Goal: Task Accomplishment & Management: Complete application form

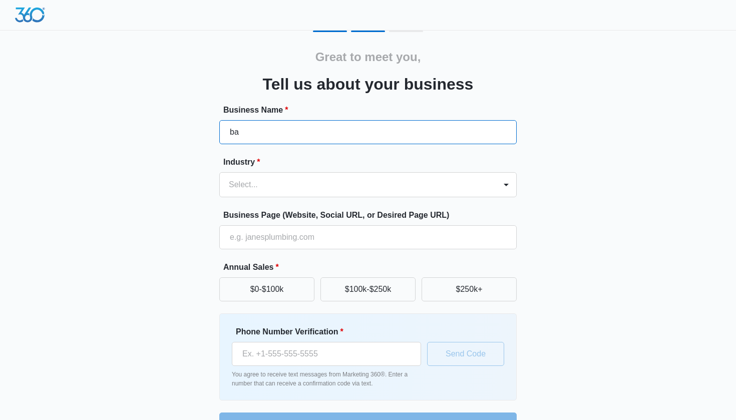
type input "b"
type input "[PERSON_NAME] Elite Cleaning"
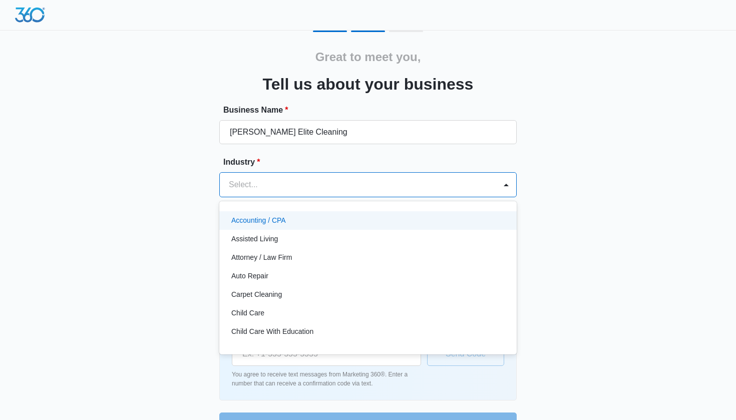
click at [256, 189] on div at bounding box center [356, 185] width 254 height 14
click at [252, 184] on div "Select..." at bounding box center [356, 185] width 254 height 12
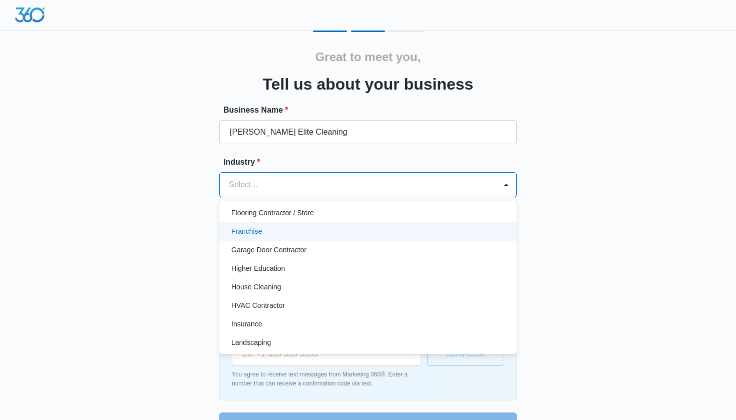
scroll to position [342, 0]
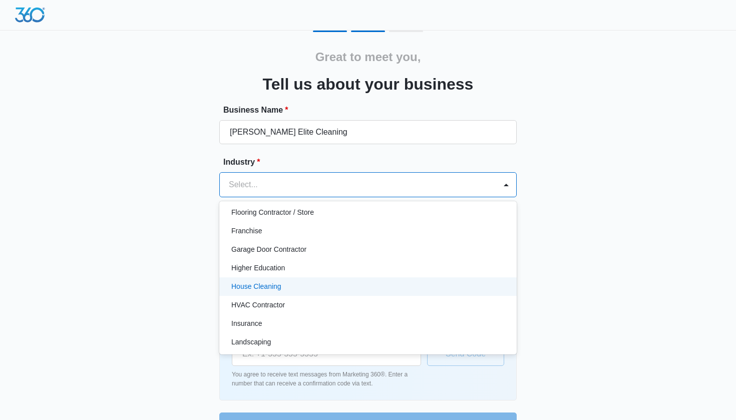
click at [268, 287] on p "House Cleaning" at bounding box center [256, 286] width 50 height 11
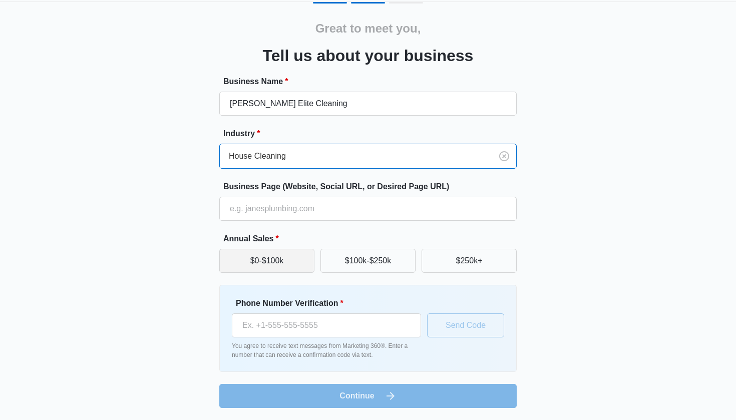
scroll to position [29, 0]
click at [300, 264] on button "$0-$100k" at bounding box center [266, 261] width 95 height 24
click at [255, 259] on button "$0-$100k" at bounding box center [266, 261] width 95 height 24
click at [264, 265] on button "$0-$100k" at bounding box center [266, 261] width 95 height 24
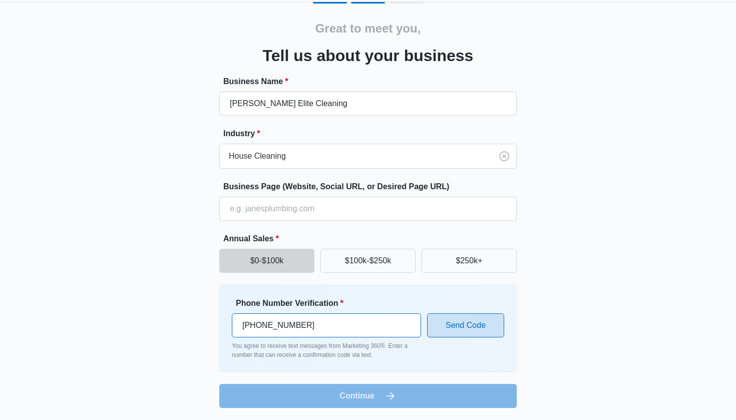
type input "(706) 372-1115"
click at [472, 319] on button "Send Code" at bounding box center [465, 325] width 77 height 24
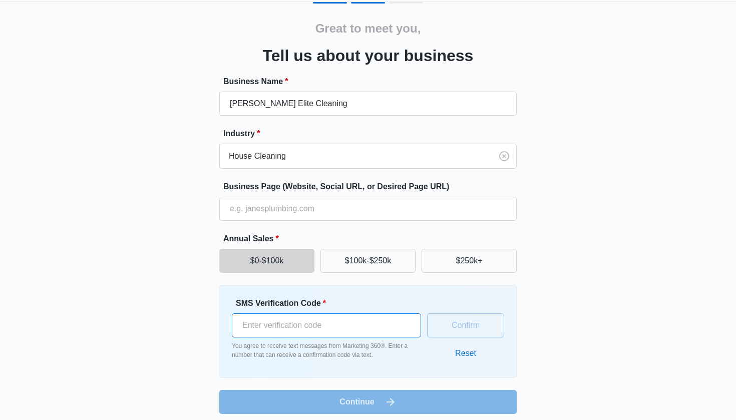
click at [351, 319] on input "SMS Verification Code *" at bounding box center [326, 325] width 189 height 24
type input "596884"
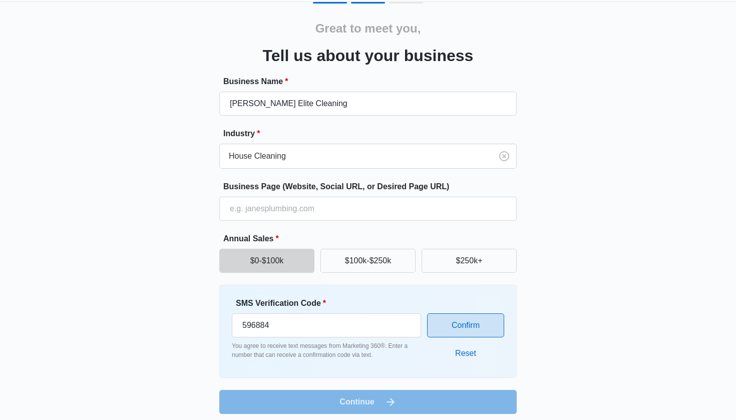
click at [464, 334] on button "Confirm" at bounding box center [465, 325] width 77 height 24
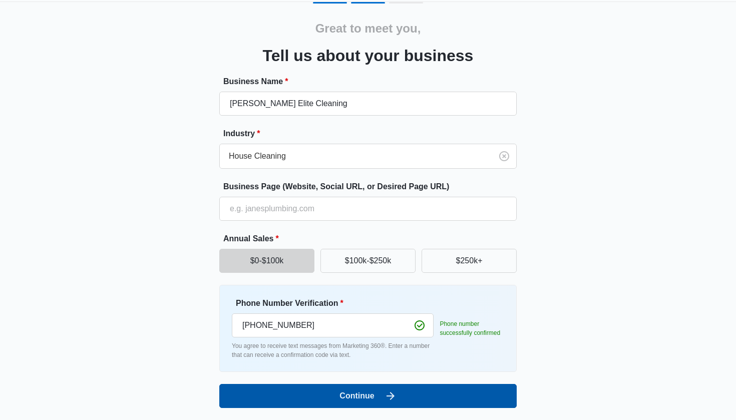
click at [366, 392] on button "Continue" at bounding box center [367, 396] width 297 height 24
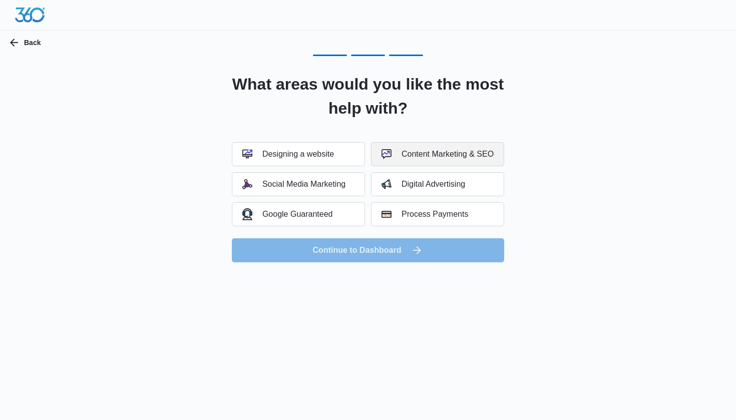
scroll to position [0, 0]
click at [409, 158] on div "Content Marketing & SEO" at bounding box center [438, 154] width 112 height 10
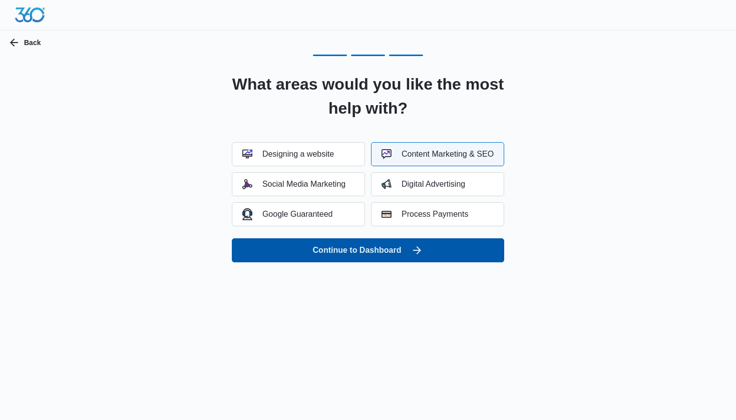
click at [404, 255] on button "Continue to Dashboard" at bounding box center [368, 250] width 272 height 24
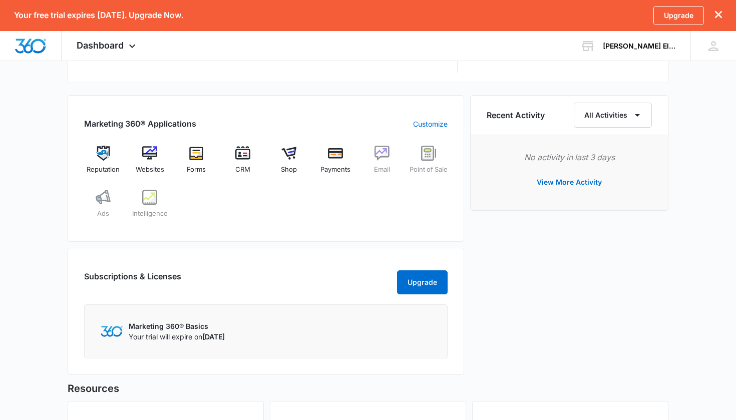
scroll to position [380, 0]
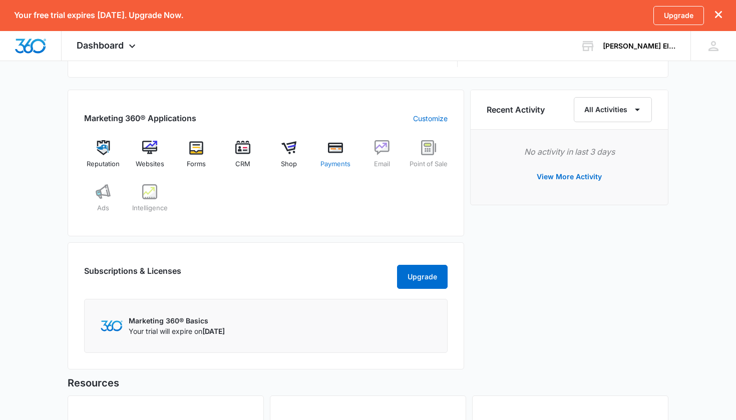
click at [343, 146] on img at bounding box center [335, 147] width 15 height 15
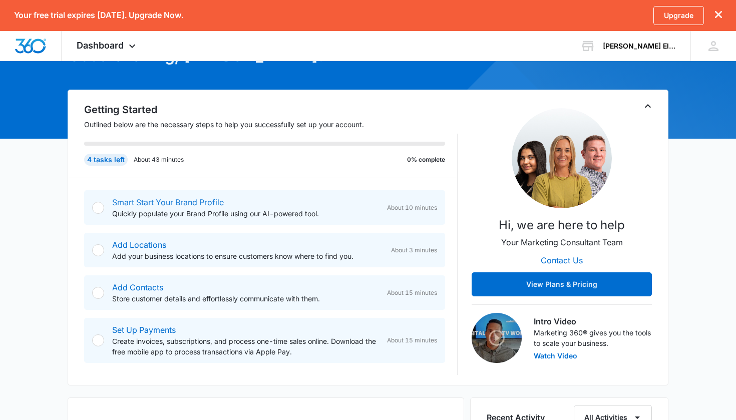
scroll to position [75, 0]
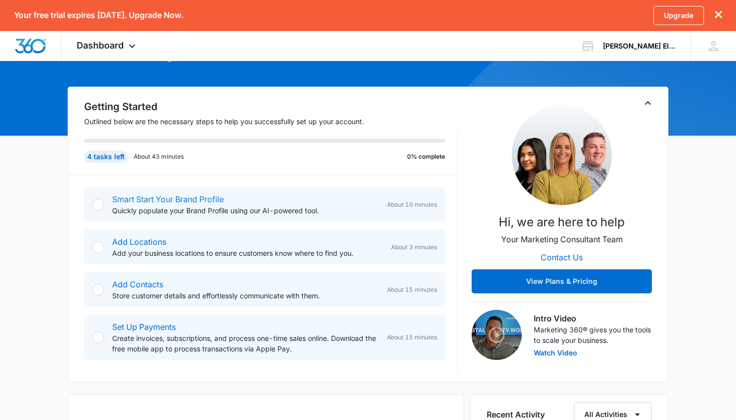
click at [164, 199] on link "Smart Start Your Brand Profile" at bounding box center [168, 199] width 112 height 10
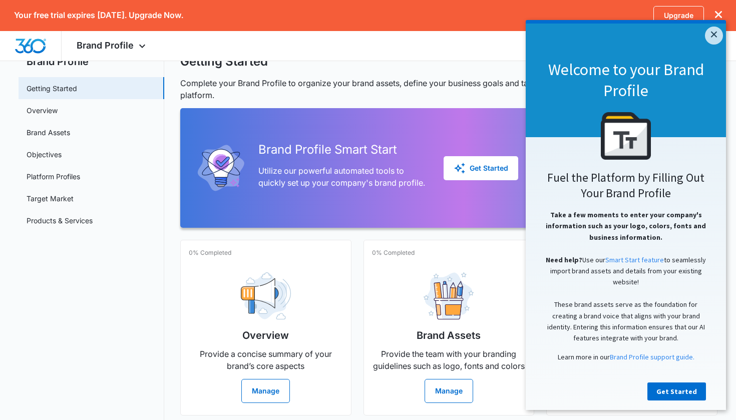
scroll to position [43, 0]
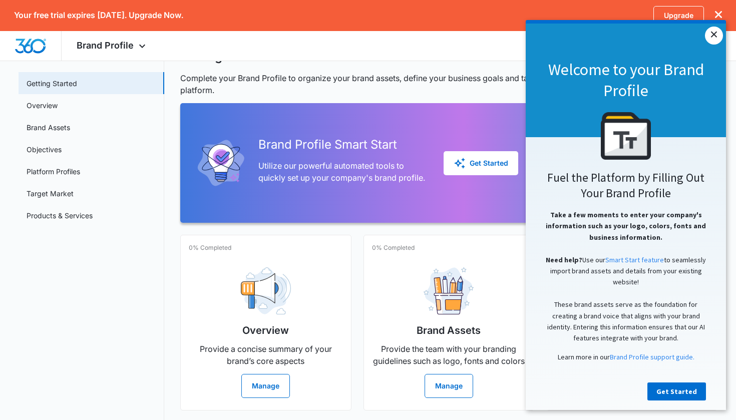
click at [713, 35] on link "×" at bounding box center [714, 36] width 18 height 18
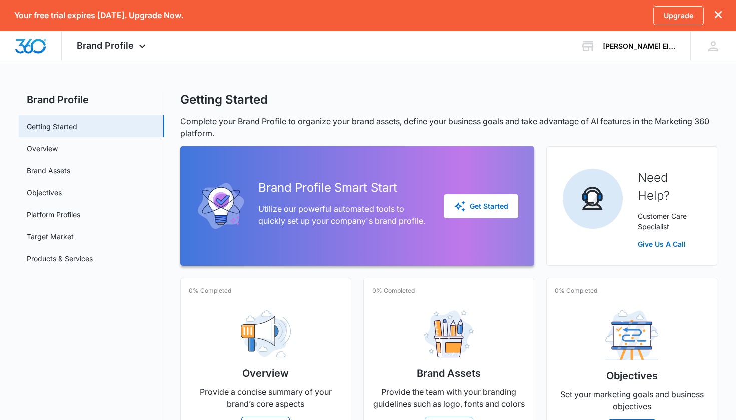
scroll to position [0, 0]
